Goal: Transaction & Acquisition: Download file/media

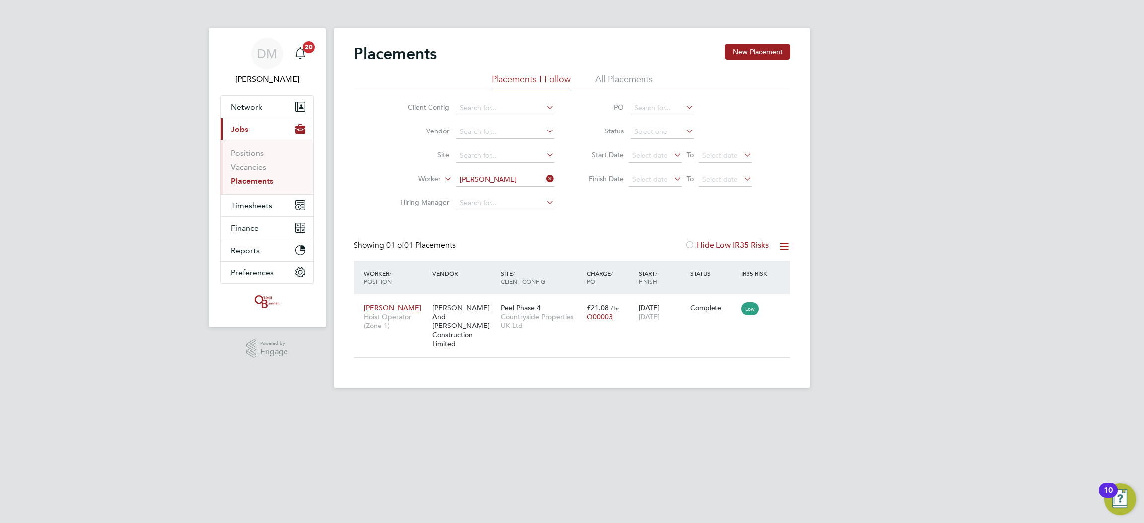
scroll to position [9, 47]
click at [254, 204] on span "Timesheets" at bounding box center [251, 205] width 41 height 9
click at [259, 165] on ul "Timesheets Expenses" at bounding box center [267, 182] width 92 height 40
click at [257, 174] on link "Timesheets" at bounding box center [251, 175] width 41 height 9
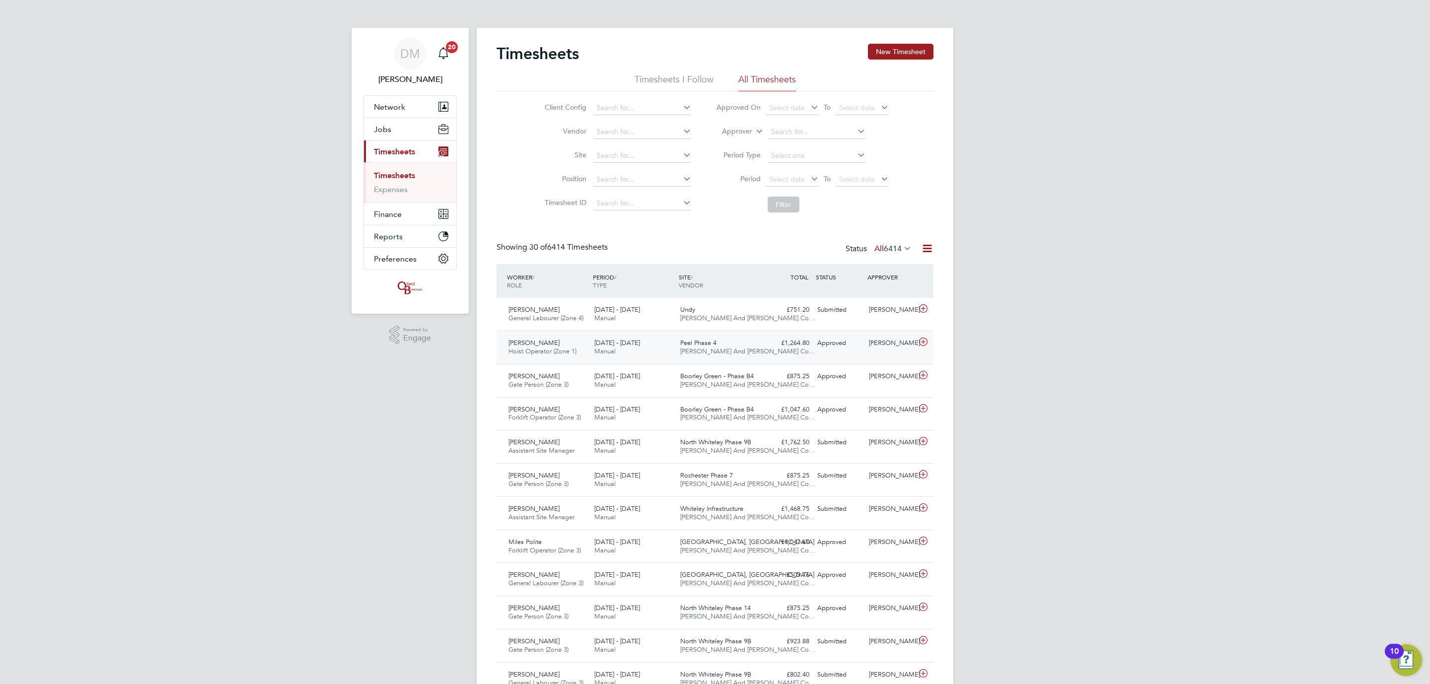
click at [742, 346] on div "Peel Phase 4 [PERSON_NAME] And [PERSON_NAME] Co…" at bounding box center [719, 347] width 86 height 25
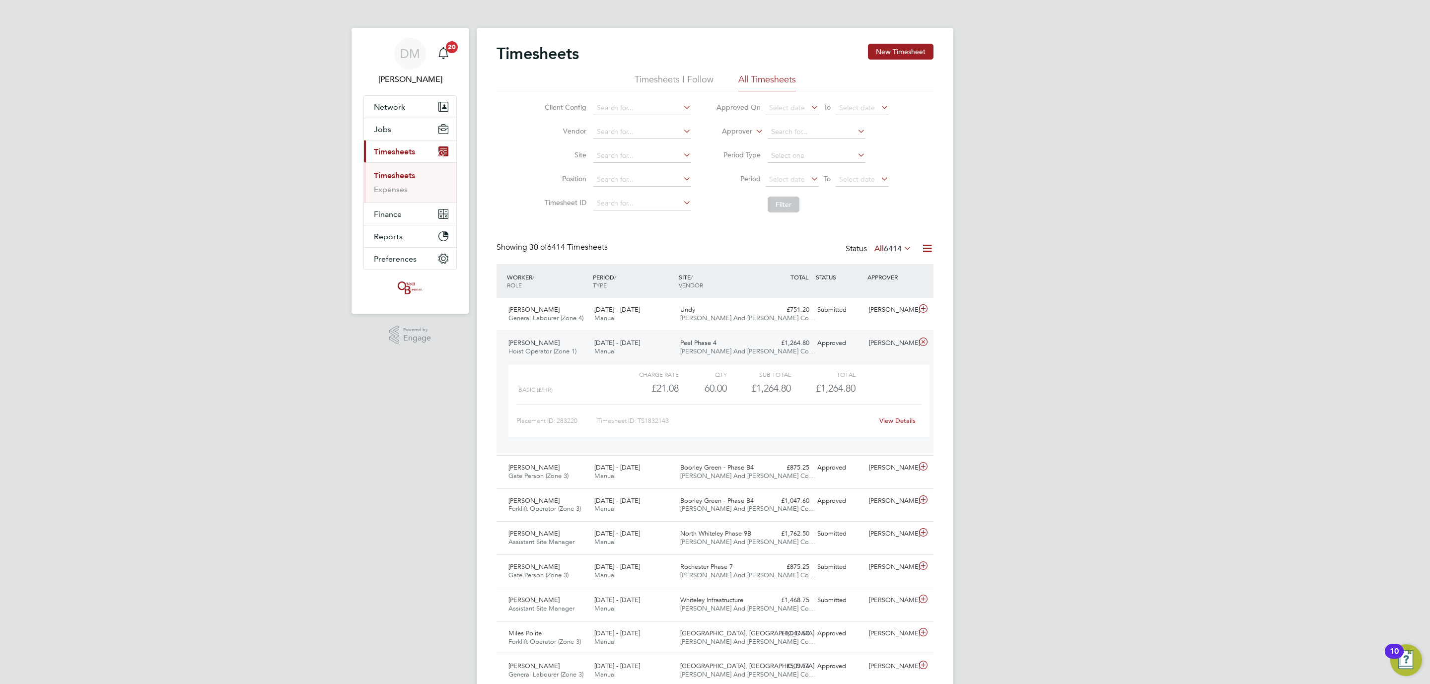
click at [741, 346] on div "Peel Phase 4 [PERSON_NAME] And [PERSON_NAME] Co…" at bounding box center [719, 347] width 86 height 25
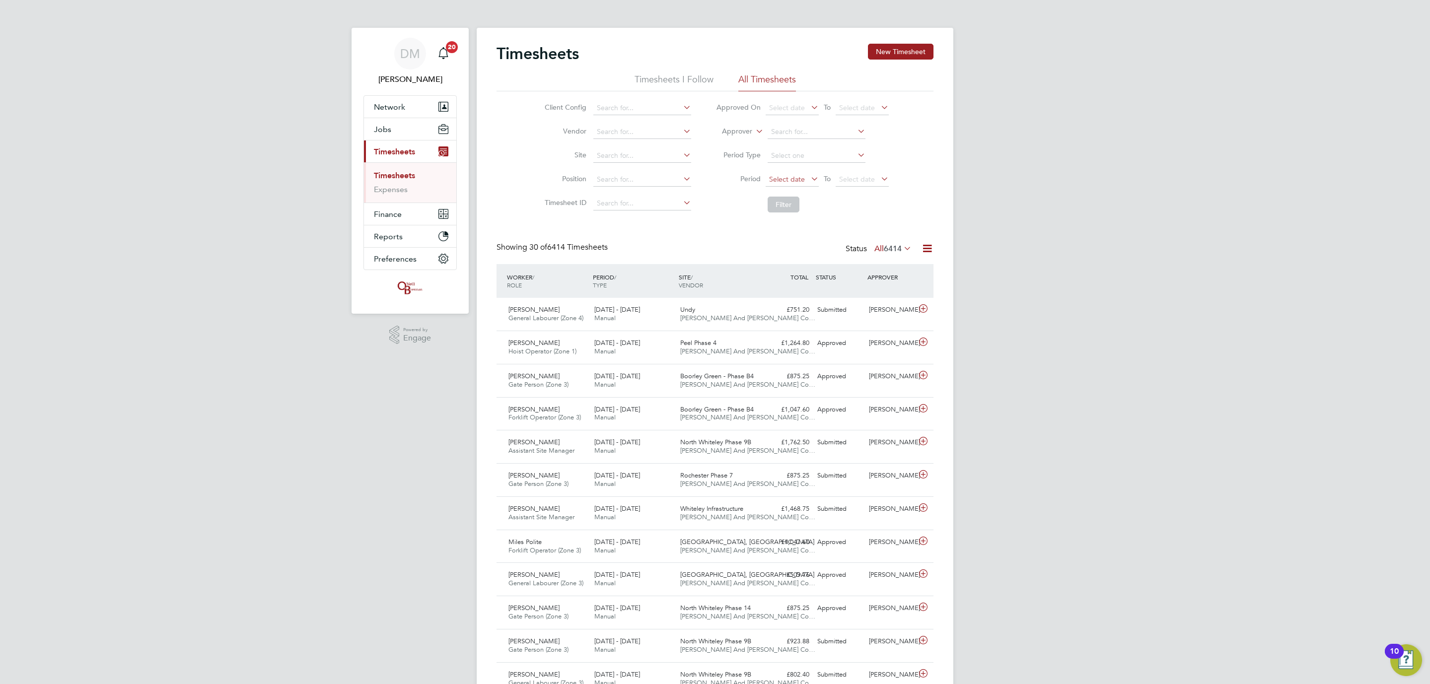
click at [804, 181] on span "Select date" at bounding box center [787, 179] width 36 height 9
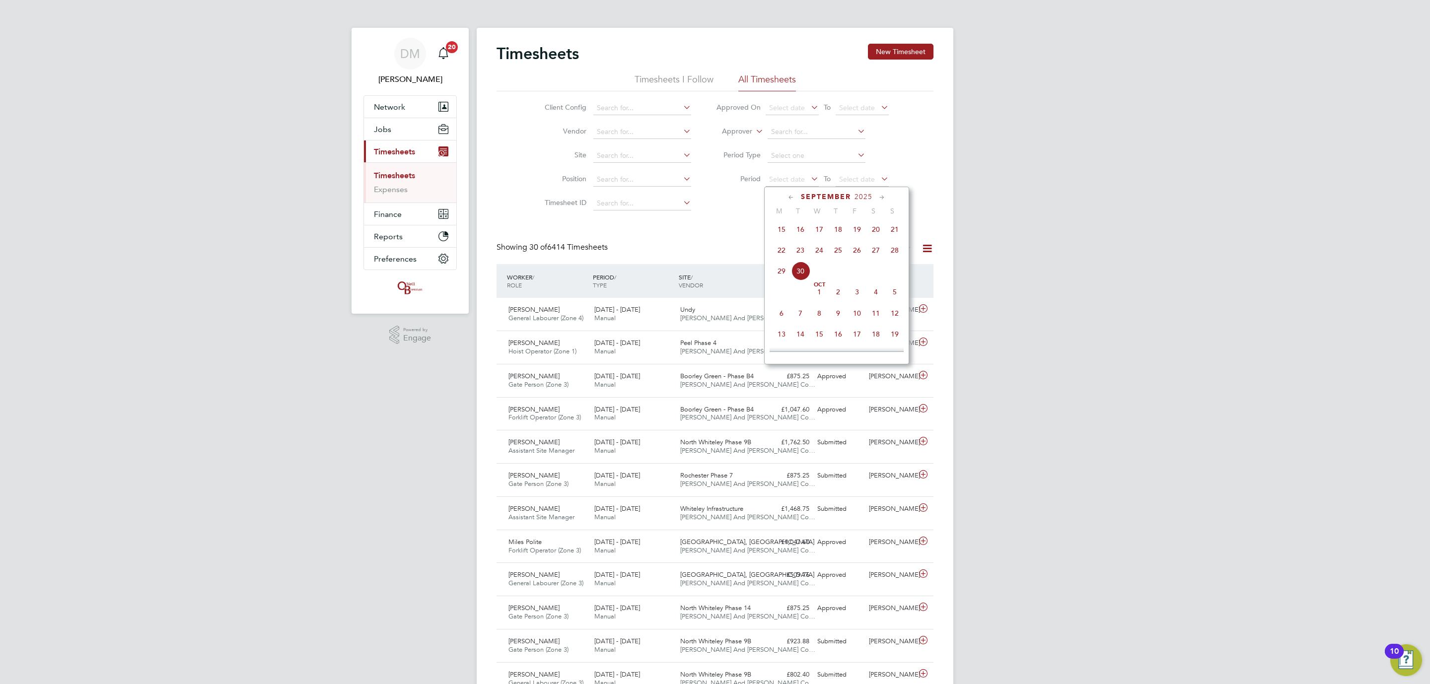
click at [778, 258] on span "22" at bounding box center [781, 250] width 19 height 19
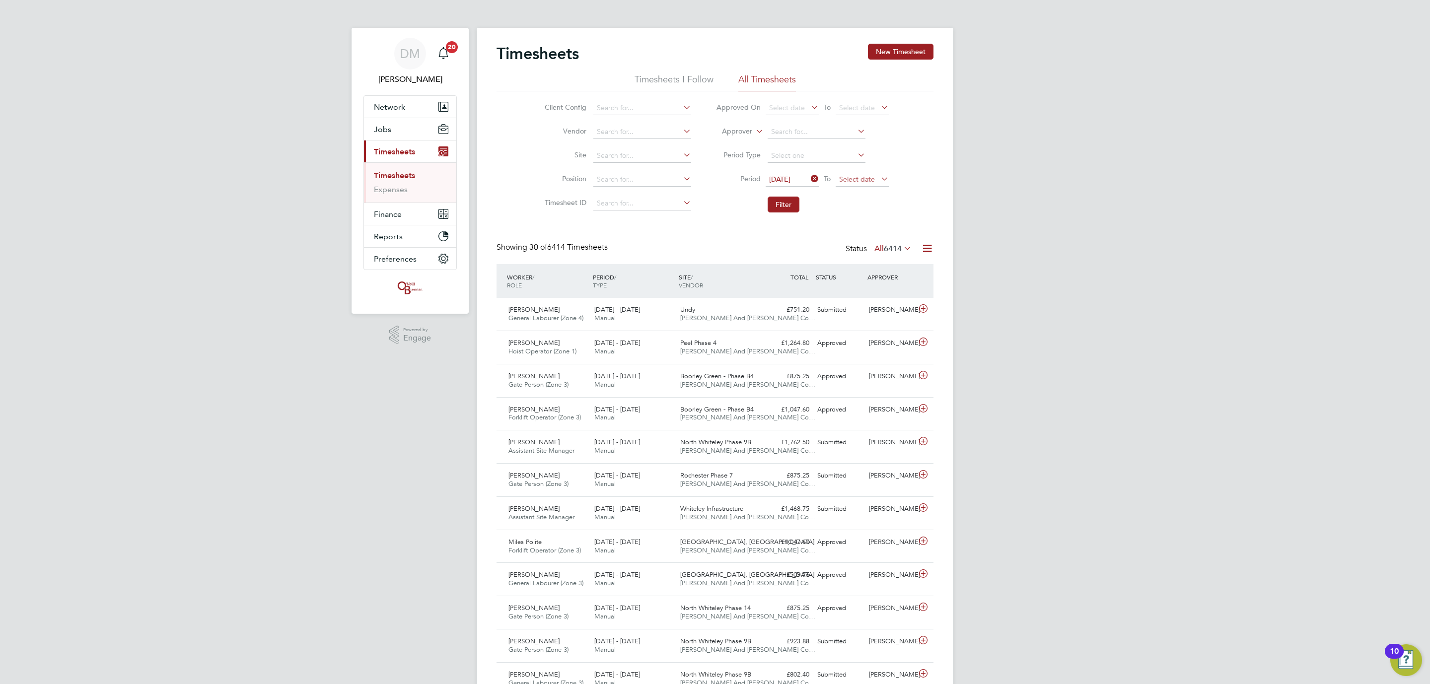
click at [845, 176] on span "Select date" at bounding box center [857, 179] width 36 height 9
drag, startPoint x: 963, startPoint y: 252, endPoint x: 868, endPoint y: 239, distance: 96.2
click at [964, 252] on span "28" at bounding box center [965, 250] width 19 height 19
click at [635, 162] on div "Timesheets New Timesheet Timesheets I Follow All Timesheets Client Config Vendo…" at bounding box center [715, 689] width 477 height 1323
click at [632, 169] on li "Pee l Phase 4" at bounding box center [642, 169] width 99 height 13
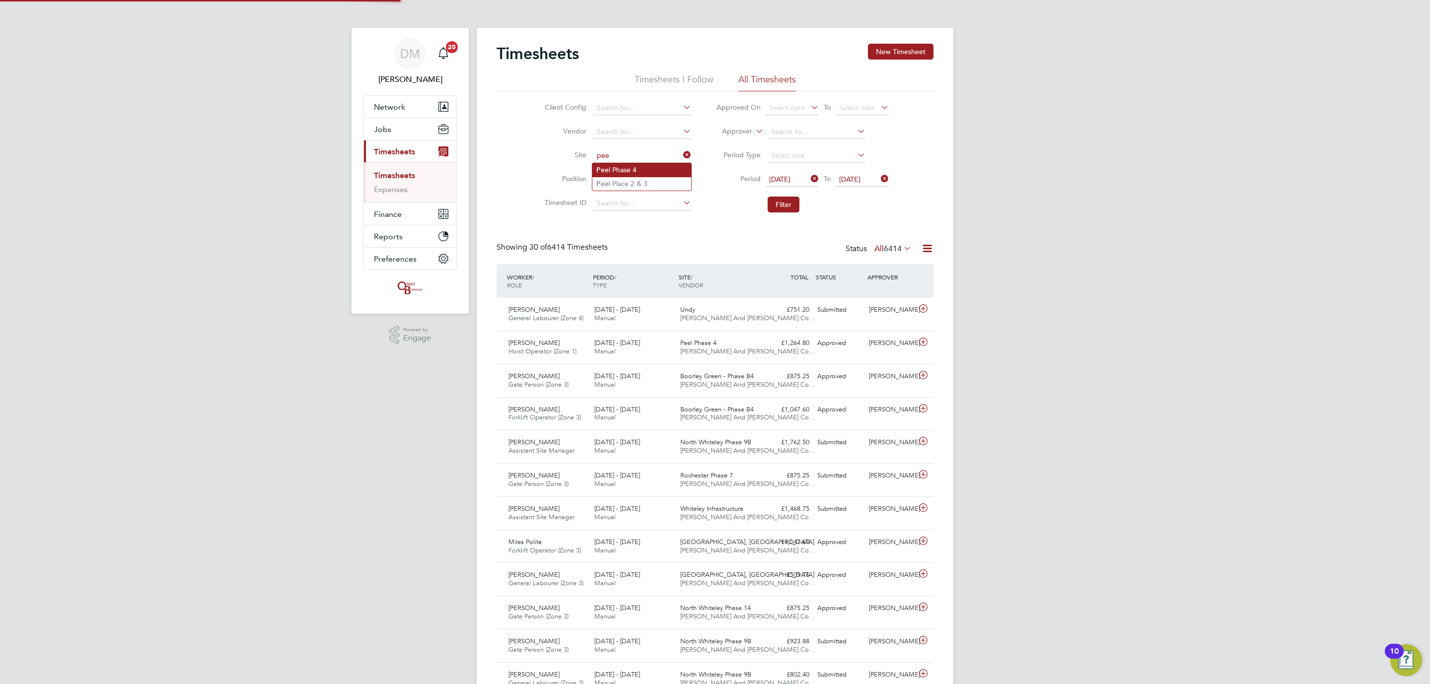
type input "Peel Phase 4"
click at [794, 206] on button "Filter" at bounding box center [784, 205] width 32 height 16
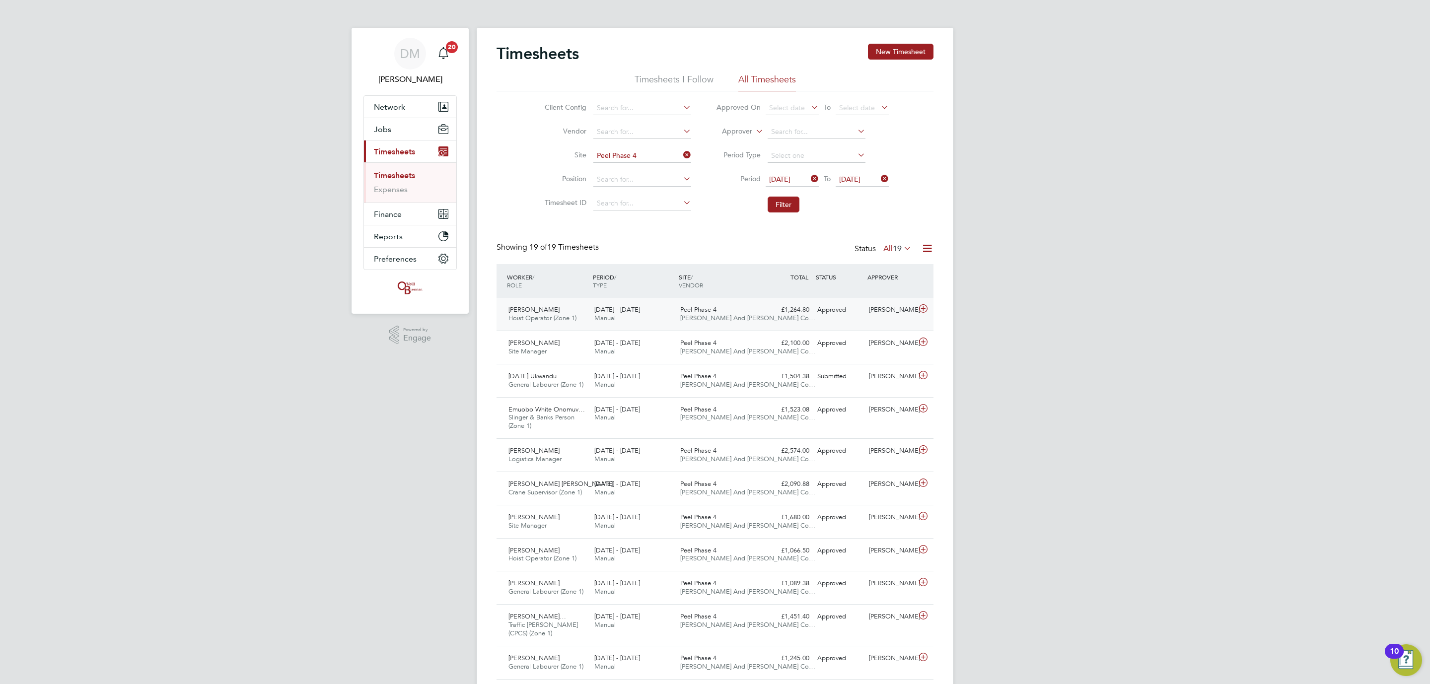
click at [839, 315] on div "Approved" at bounding box center [840, 310] width 52 height 16
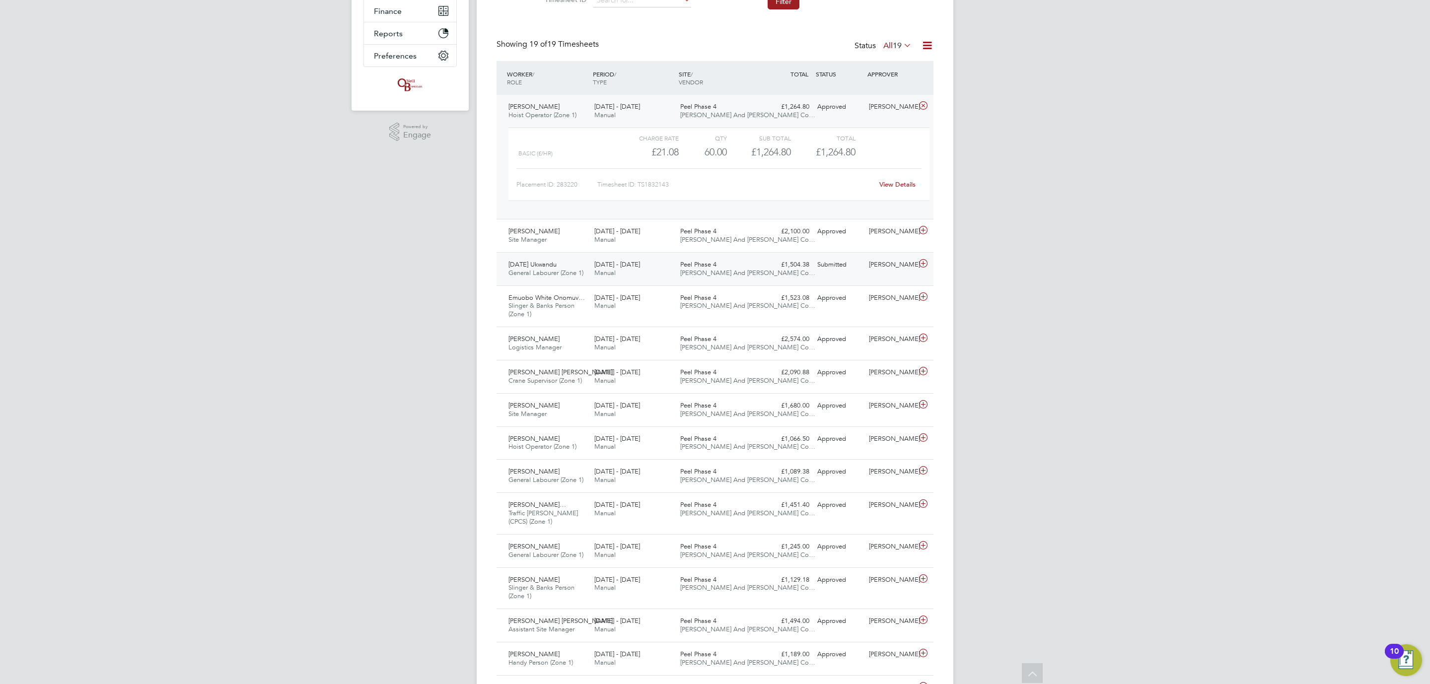
click at [750, 272] on span "[PERSON_NAME] And [PERSON_NAME] Co…" at bounding box center [747, 273] width 135 height 8
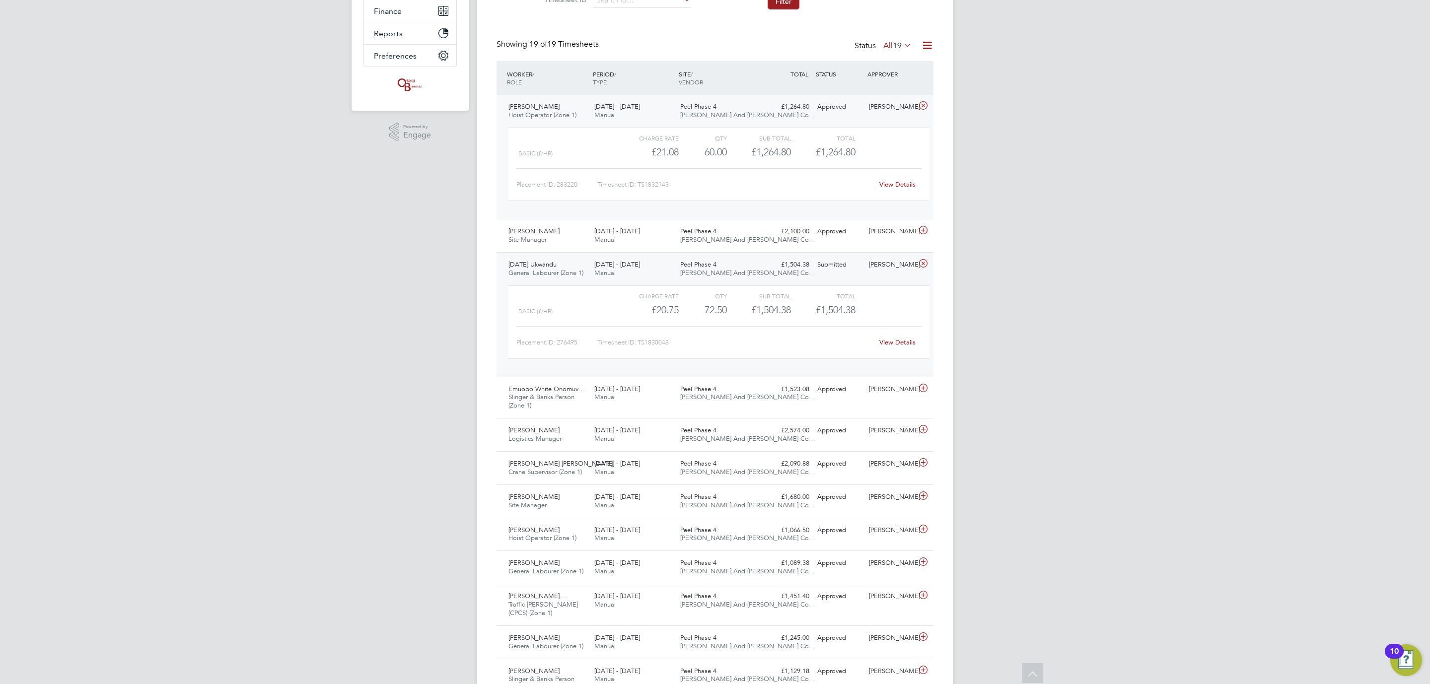
click at [886, 343] on link "View Details" at bounding box center [898, 342] width 36 height 8
click at [773, 268] on div "£1,504.38 Submitted" at bounding box center [788, 265] width 52 height 16
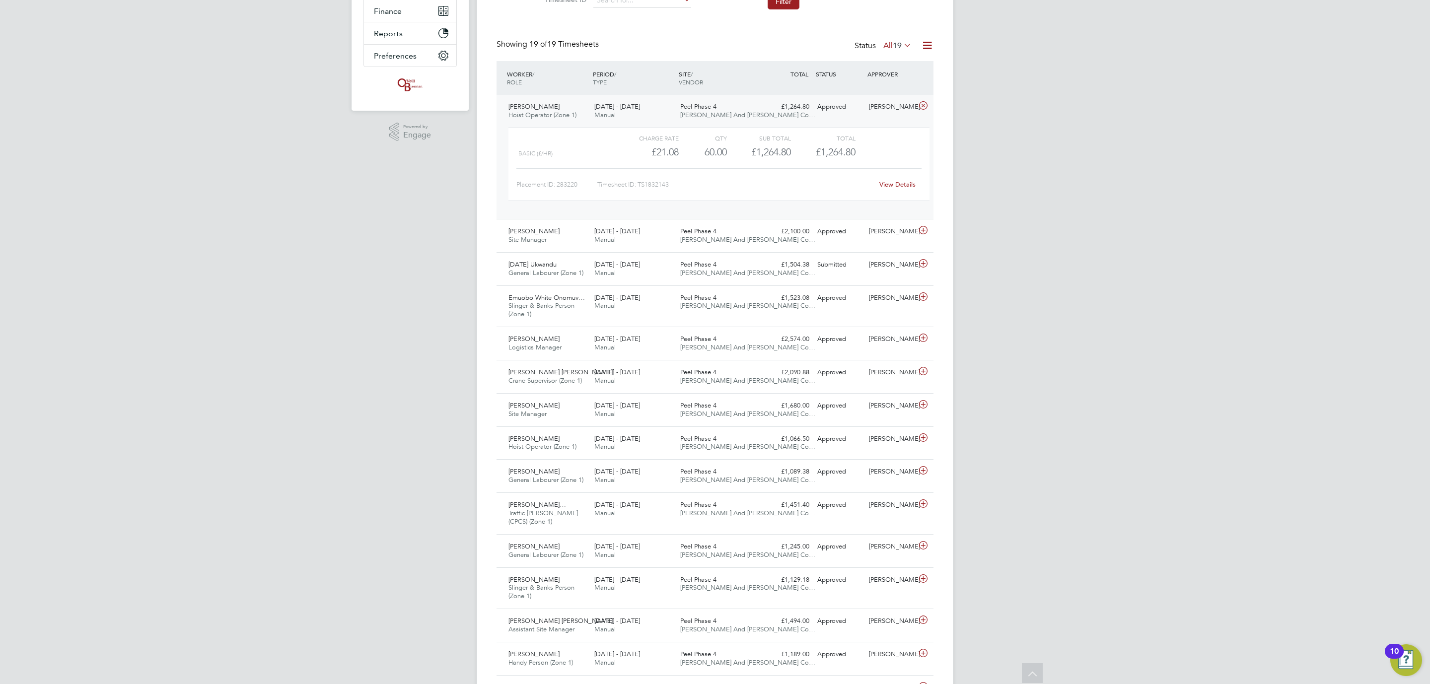
click at [884, 183] on link "View Details" at bounding box center [898, 184] width 36 height 8
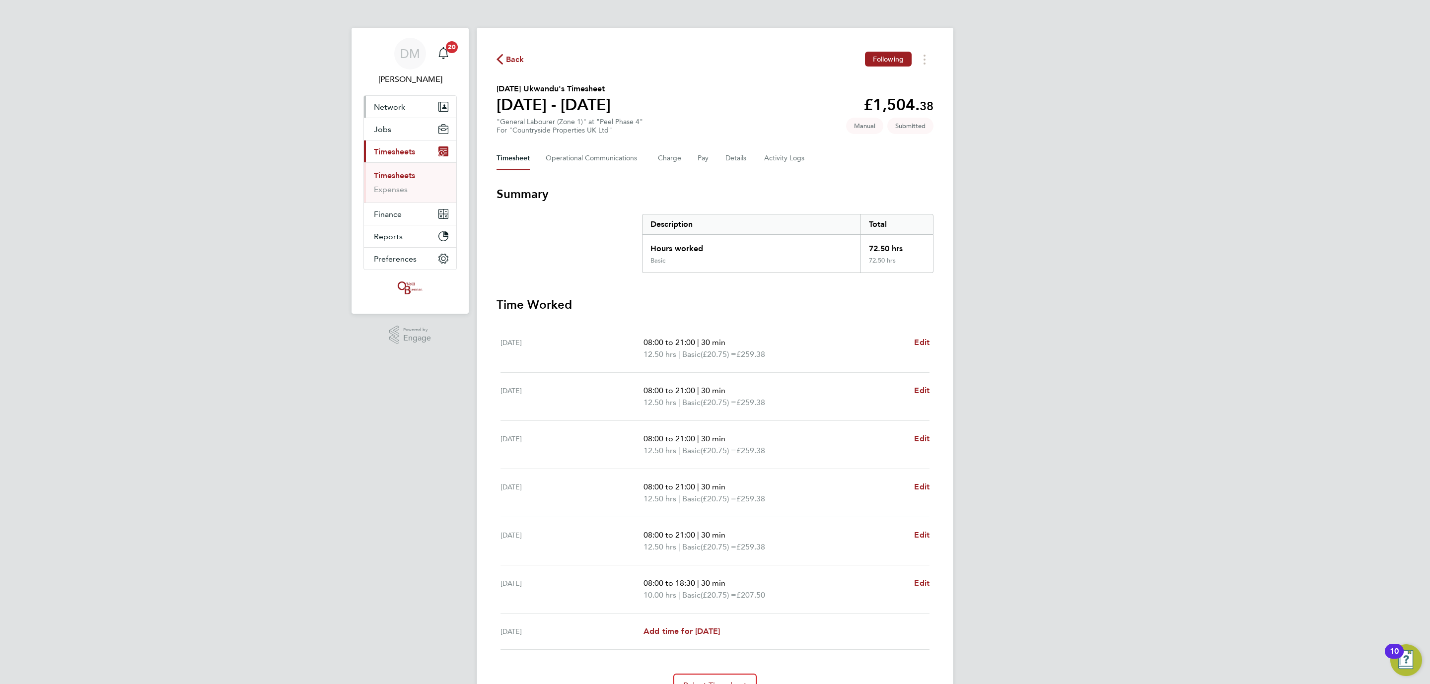
drag, startPoint x: 615, startPoint y: 94, endPoint x: 443, endPoint y: 96, distance: 172.4
click at [443, 96] on div "DM Danielle Murphy Notifications 20 Applications: Network Team Members Business…" at bounding box center [715, 369] width 1430 height 738
click at [557, 110] on h1 "[DATE] - [DATE]" at bounding box center [554, 105] width 114 height 20
drag, startPoint x: 635, startPoint y: 109, endPoint x: 498, endPoint y: 91, distance: 138.2
click at [498, 91] on section "Sunday Ukwandu's Timesheet 22 - 28 Sept 2025 £1,504. 38 "General Labourer (Zone…" at bounding box center [715, 109] width 437 height 52
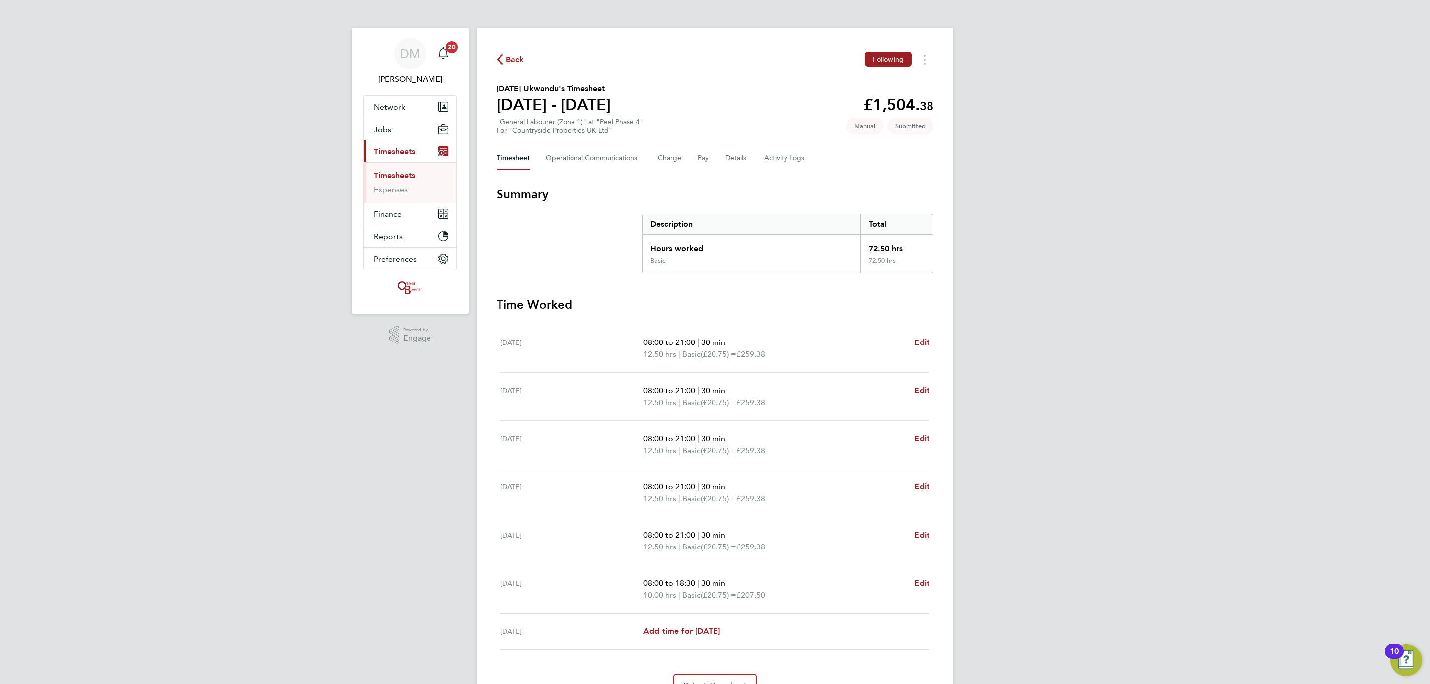
copy div "Sunday Ukwandu's Timesheet 22 - 28 Sept 2025"
click at [922, 56] on button "Timesheets Menu" at bounding box center [925, 59] width 18 height 15
click at [872, 79] on link "Download timesheet" at bounding box center [874, 82] width 119 height 20
